Goal: Obtain resource: Download file/media

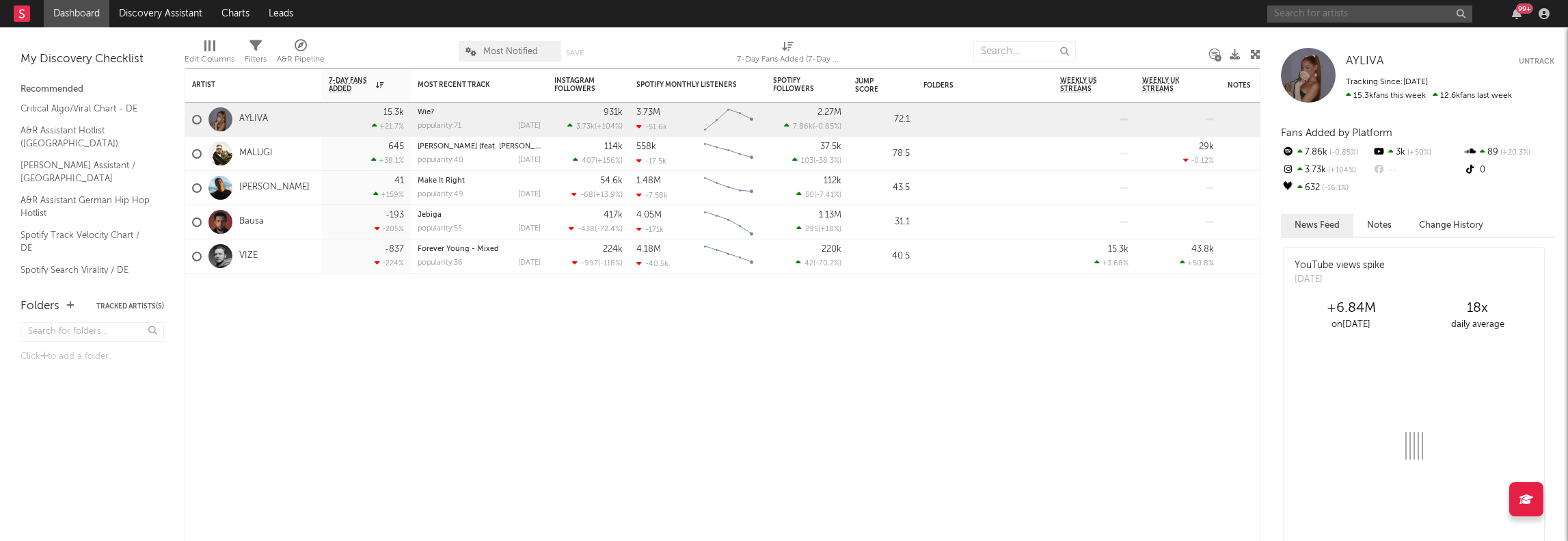
click at [1320, 16] on input "text" at bounding box center [1369, 14] width 205 height 17
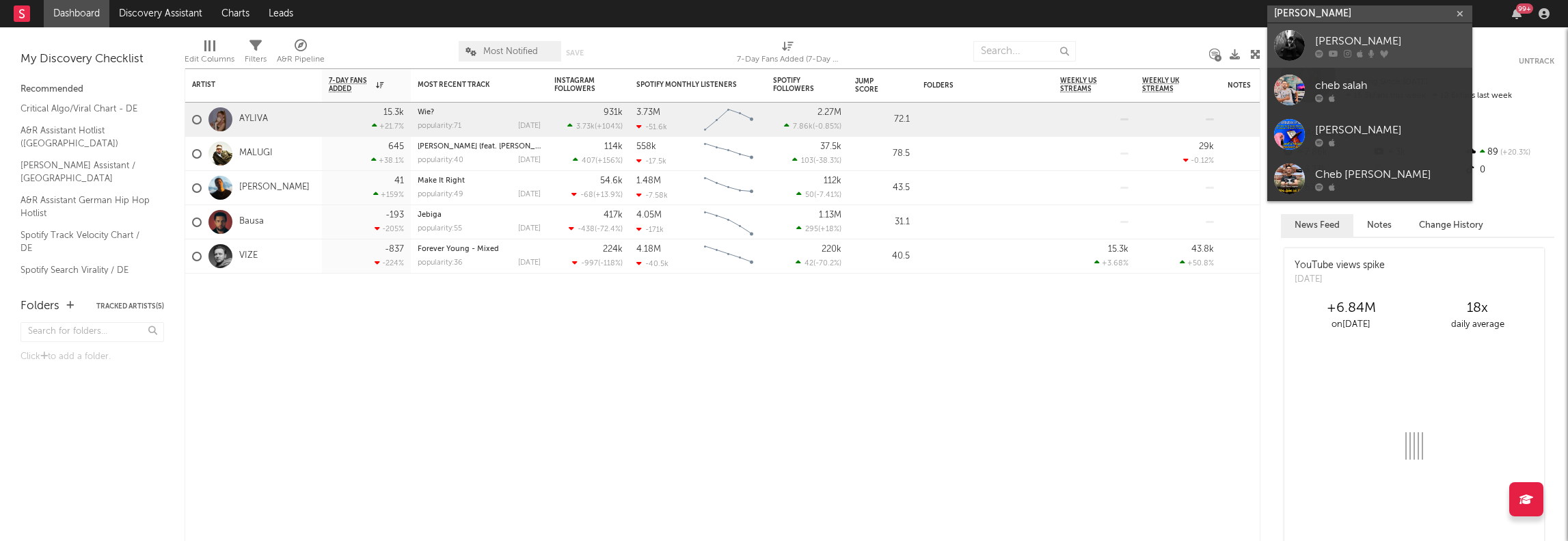
type input "[PERSON_NAME]"
click at [1357, 40] on div "[PERSON_NAME]" at bounding box center [1390, 41] width 151 height 16
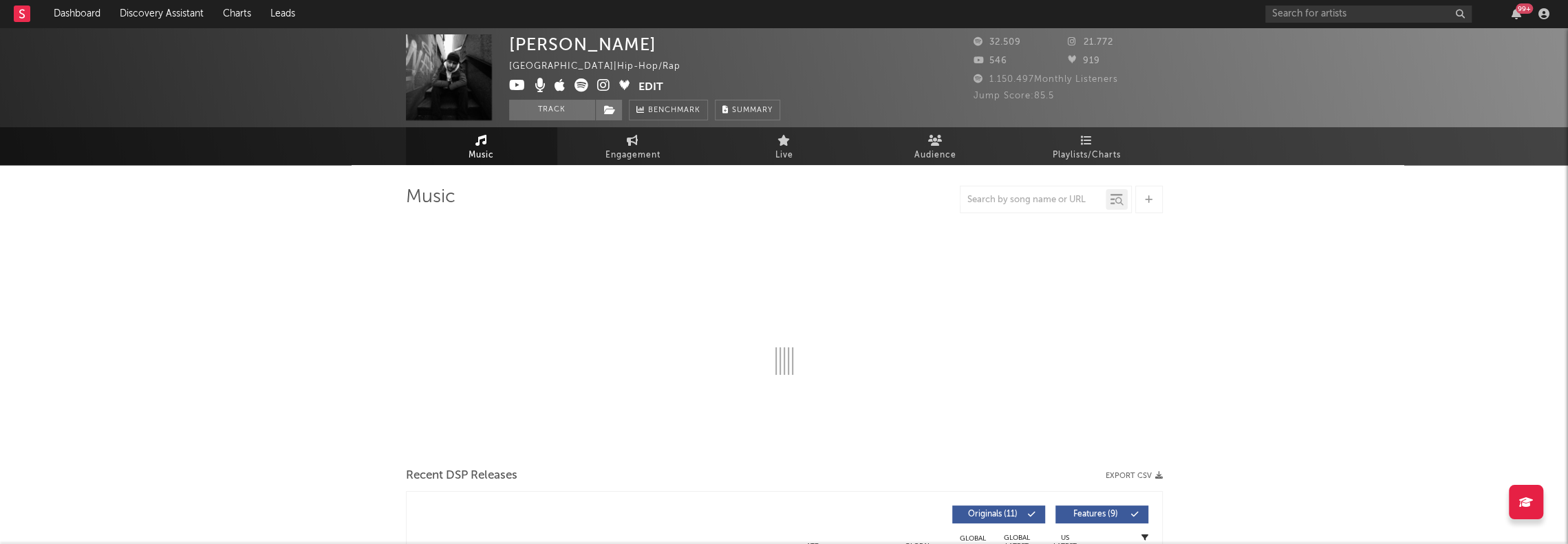
select select "6m"
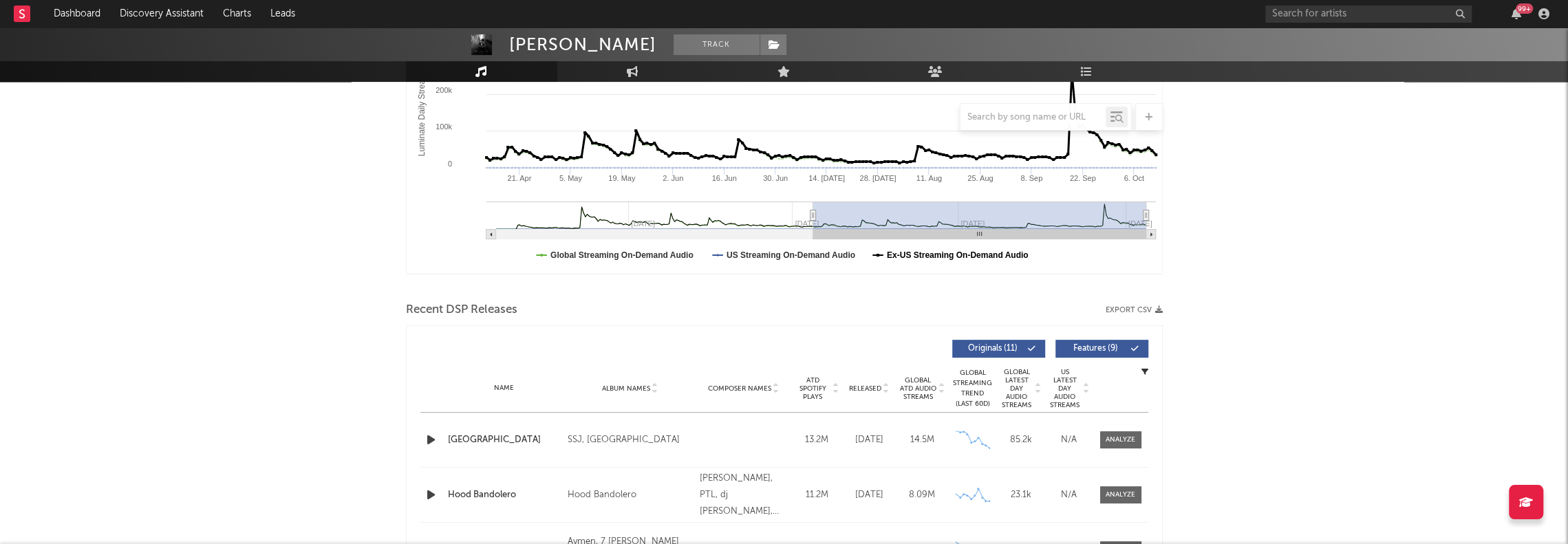
scroll to position [275, 0]
click at [1120, 308] on button "Export CSV" at bounding box center [1134, 309] width 57 height 8
